Goal: Communication & Community: Answer question/provide support

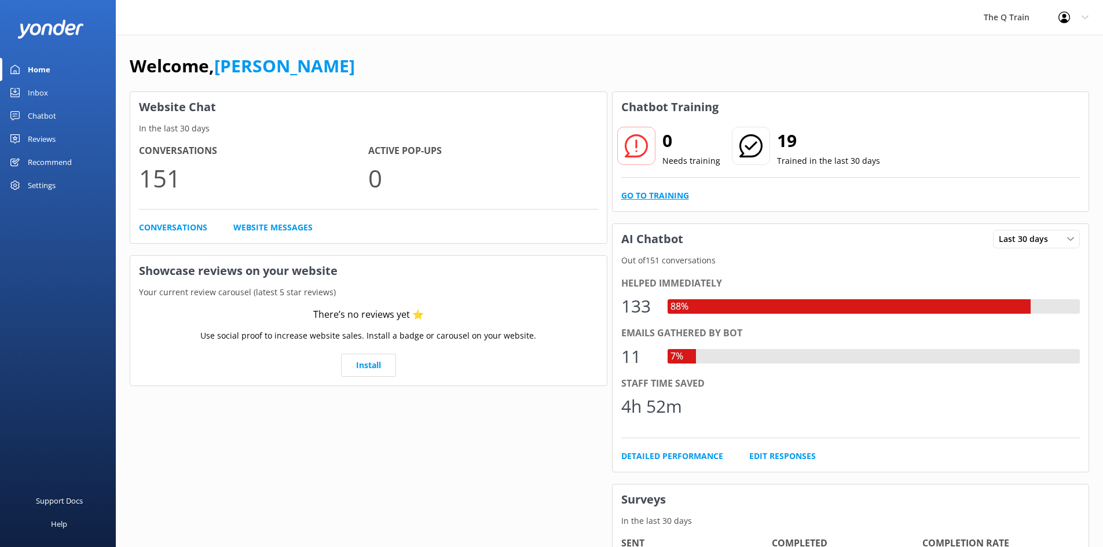
click at [661, 195] on link "Go to Training" at bounding box center [655, 195] width 68 height 13
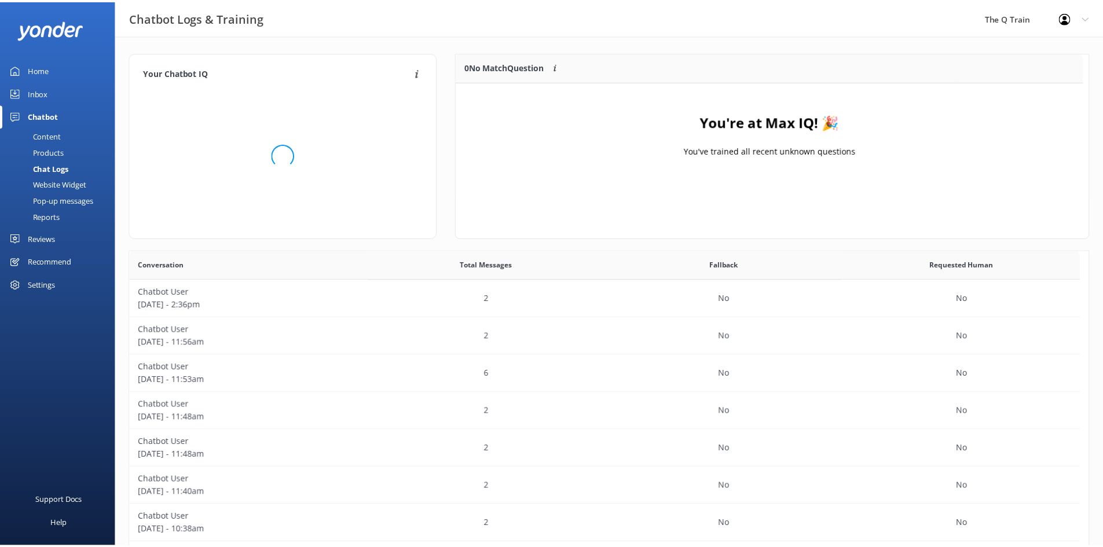
scroll to position [136, 623]
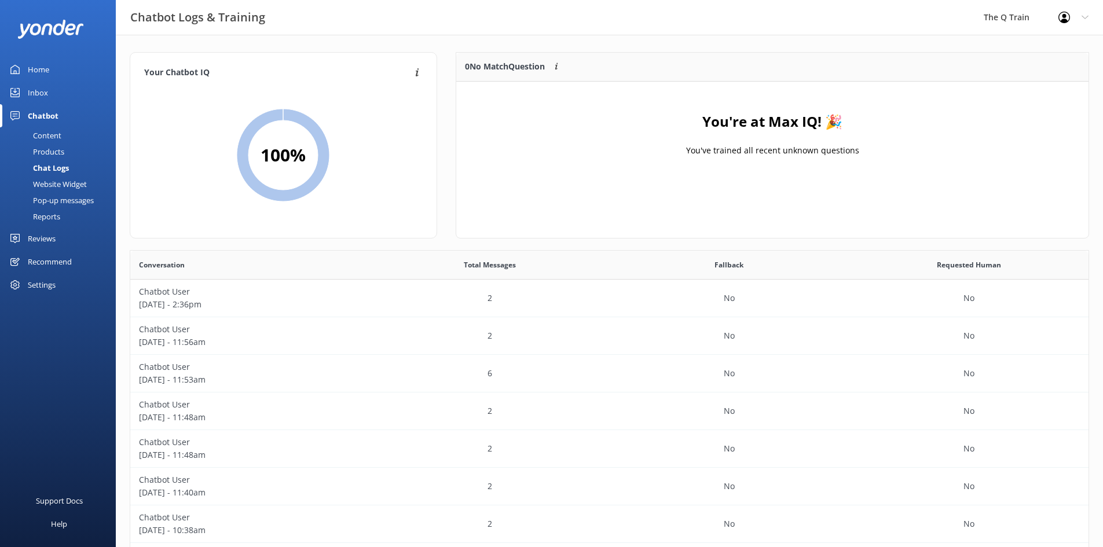
click at [41, 71] on div "Home" at bounding box center [38, 69] width 21 height 23
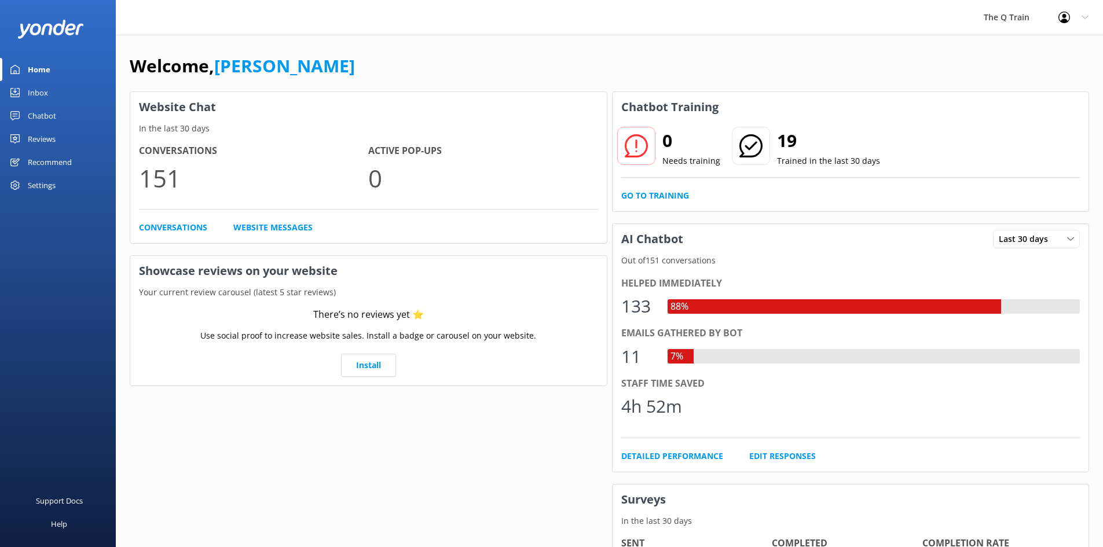
click at [535, 450] on div "Website Chat In the last 30 days Conversations 151 Active Pop-ups 0 Conversatio…" at bounding box center [368, 415] width 482 height 652
click at [35, 88] on div "Inbox" at bounding box center [38, 92] width 20 height 23
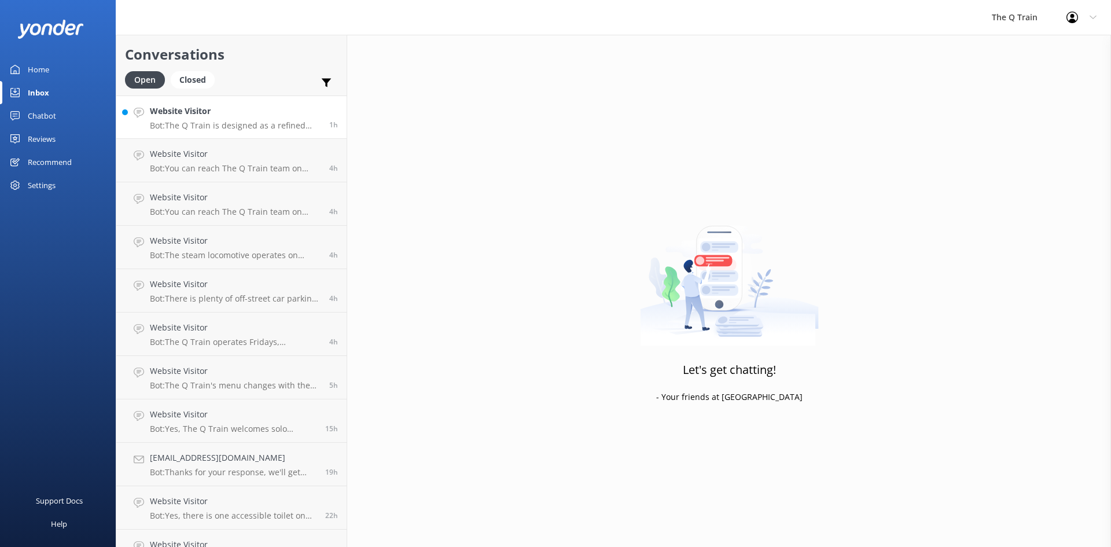
click at [239, 120] on div "Website Visitor Bot: The Q Train is designed as a refined dining experience, bu…" at bounding box center [235, 117] width 171 height 25
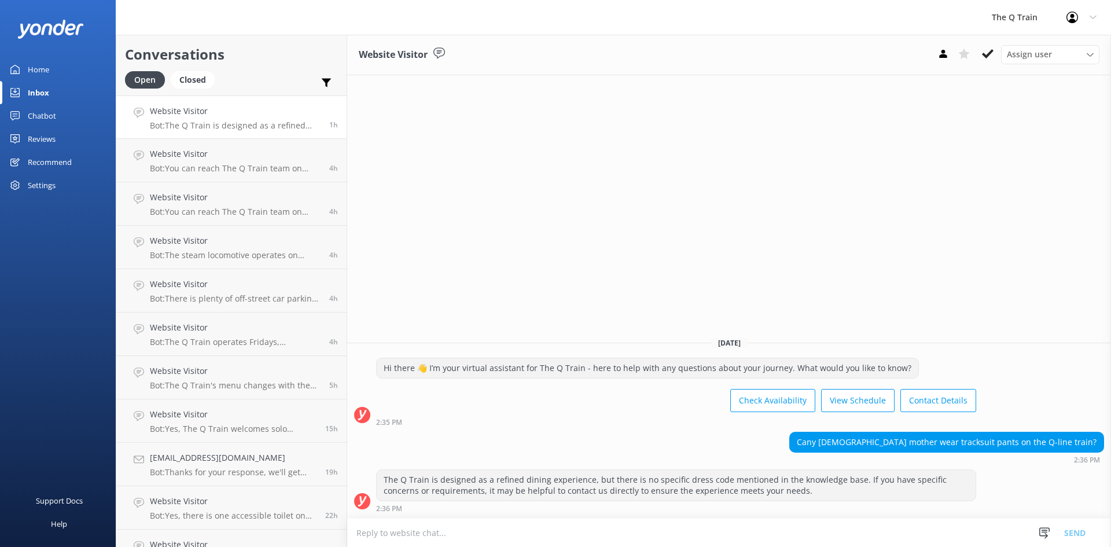
click at [36, 71] on div "Home" at bounding box center [38, 69] width 21 height 23
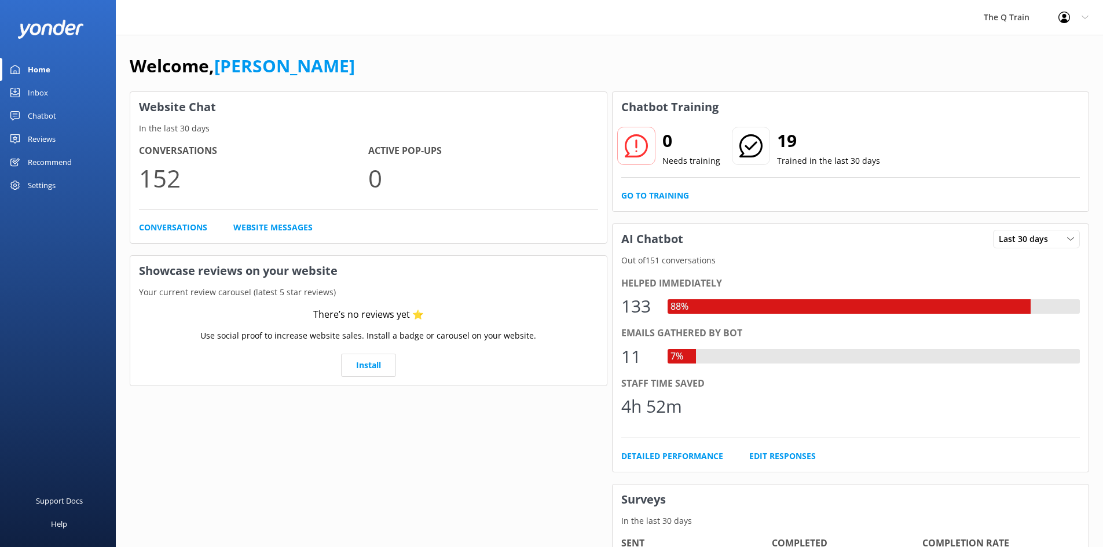
click at [645, 46] on div "Welcome, [PERSON_NAME] Website Chat In the last 30 days Conversations 152 Activ…" at bounding box center [609, 398] width 987 height 727
